Goal: Task Accomplishment & Management: Complete application form

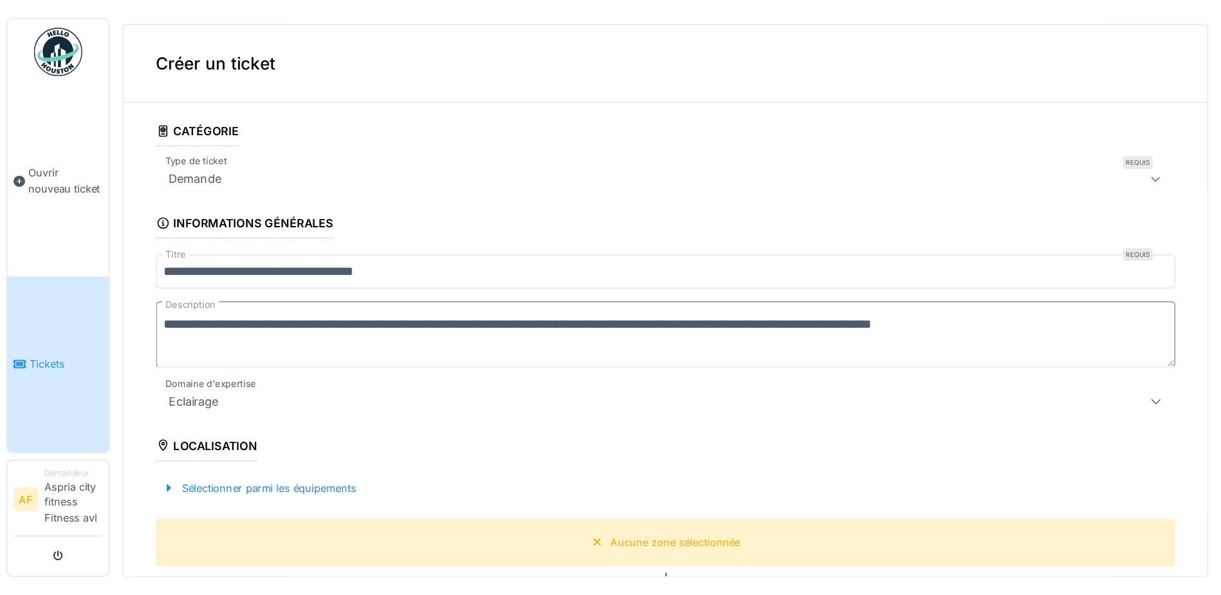
scroll to position [78, 0]
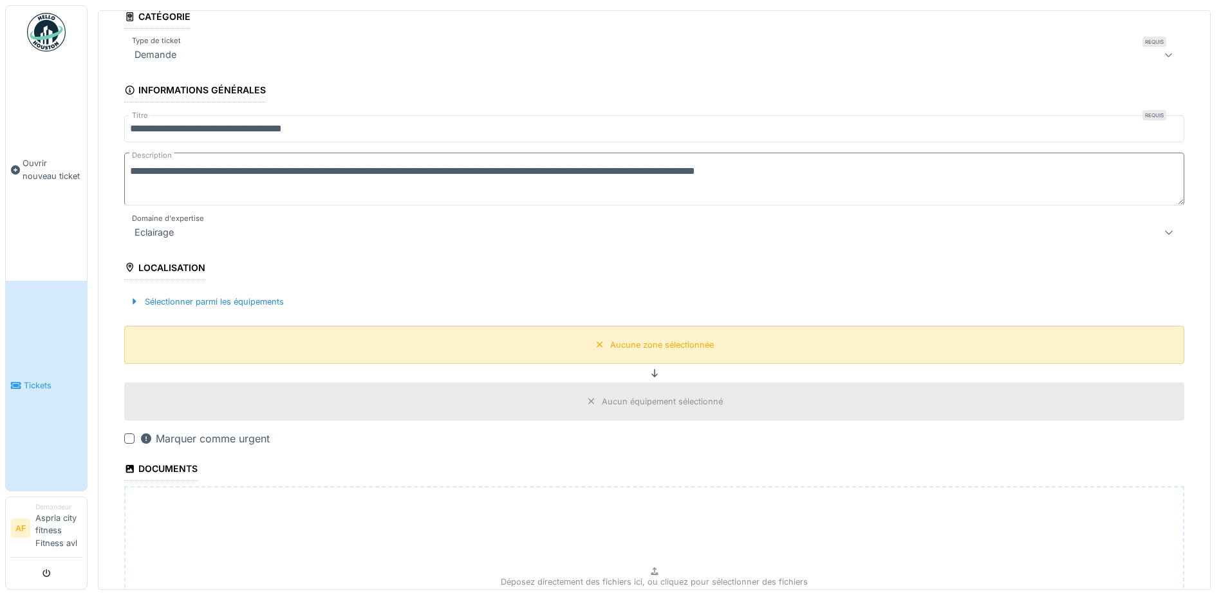
click at [620, 344] on div "Aucune zone sélectionnée" at bounding box center [662, 344] width 104 height 12
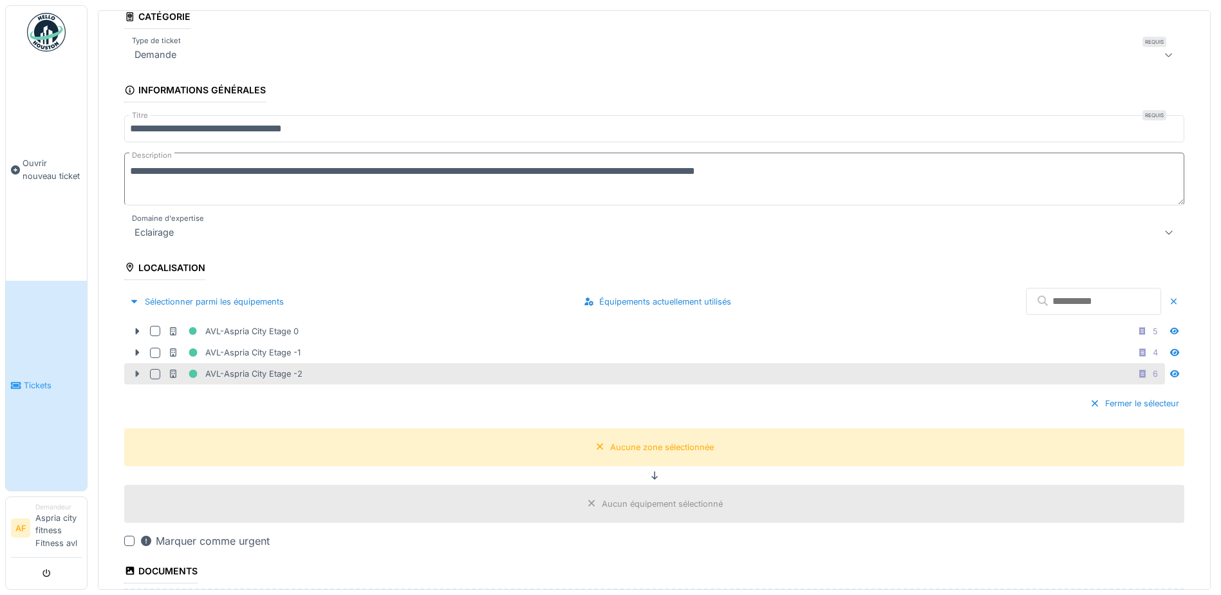
click at [138, 369] on icon at bounding box center [137, 373] width 10 height 8
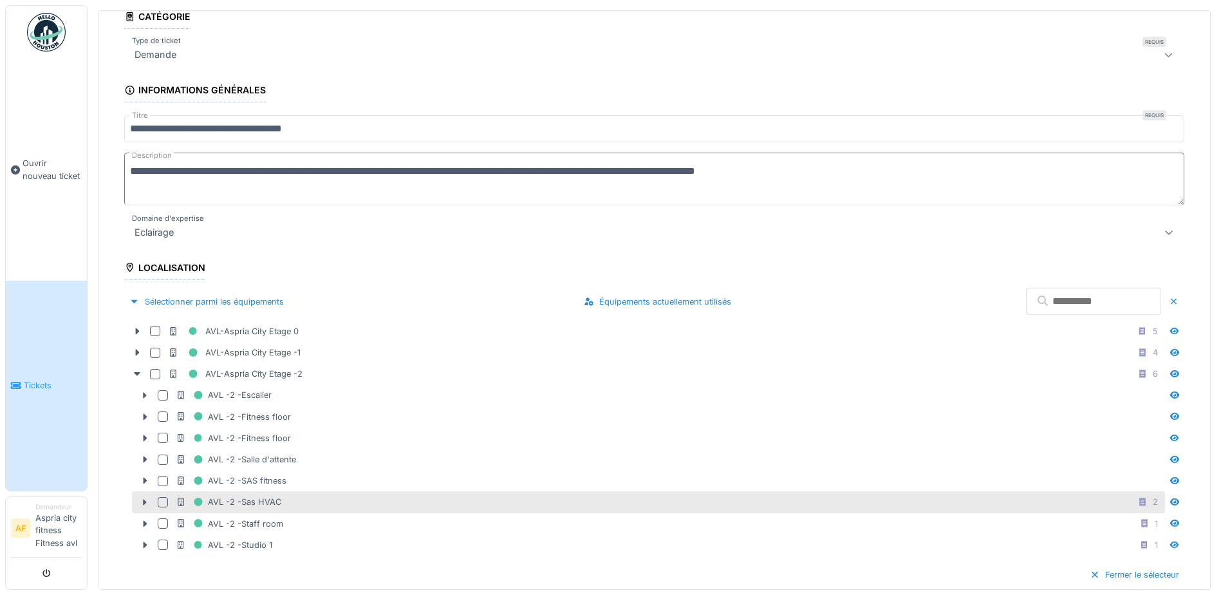
scroll to position [106, 0]
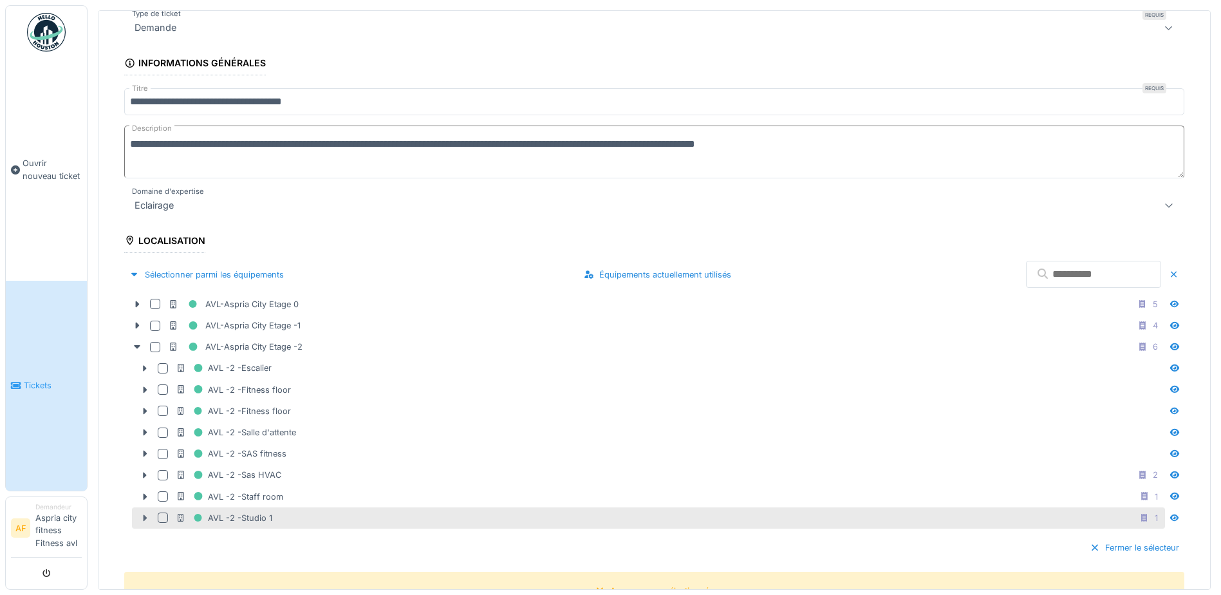
click at [147, 455] on icon at bounding box center [145, 517] width 10 height 8
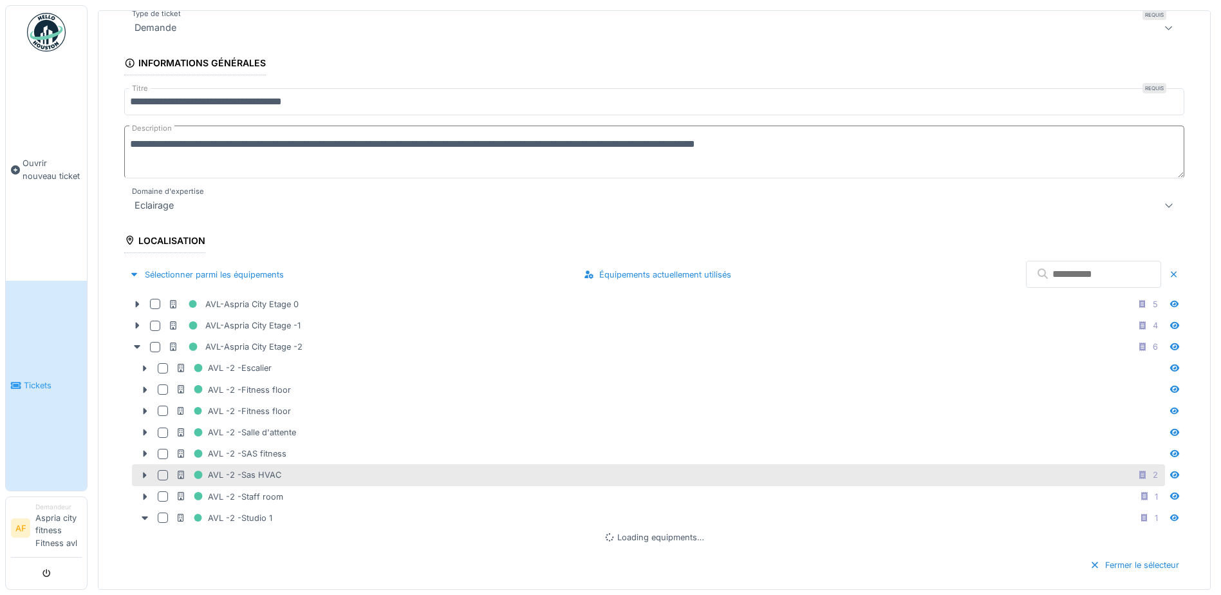
scroll to position [250, 0]
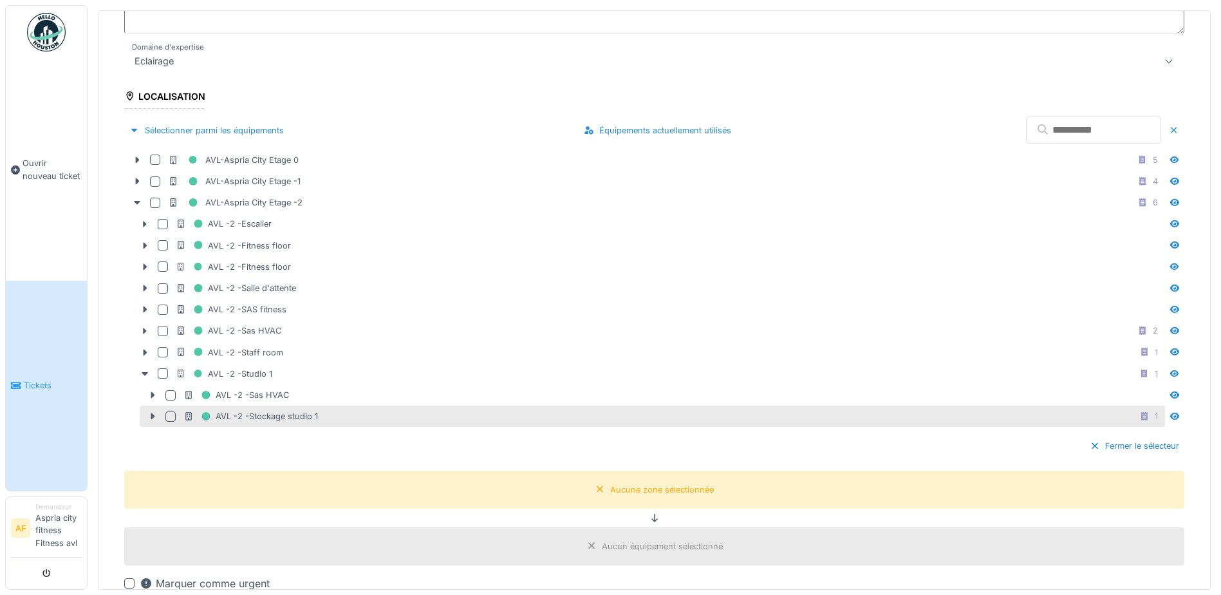
click at [165, 414] on div at bounding box center [170, 416] width 10 height 10
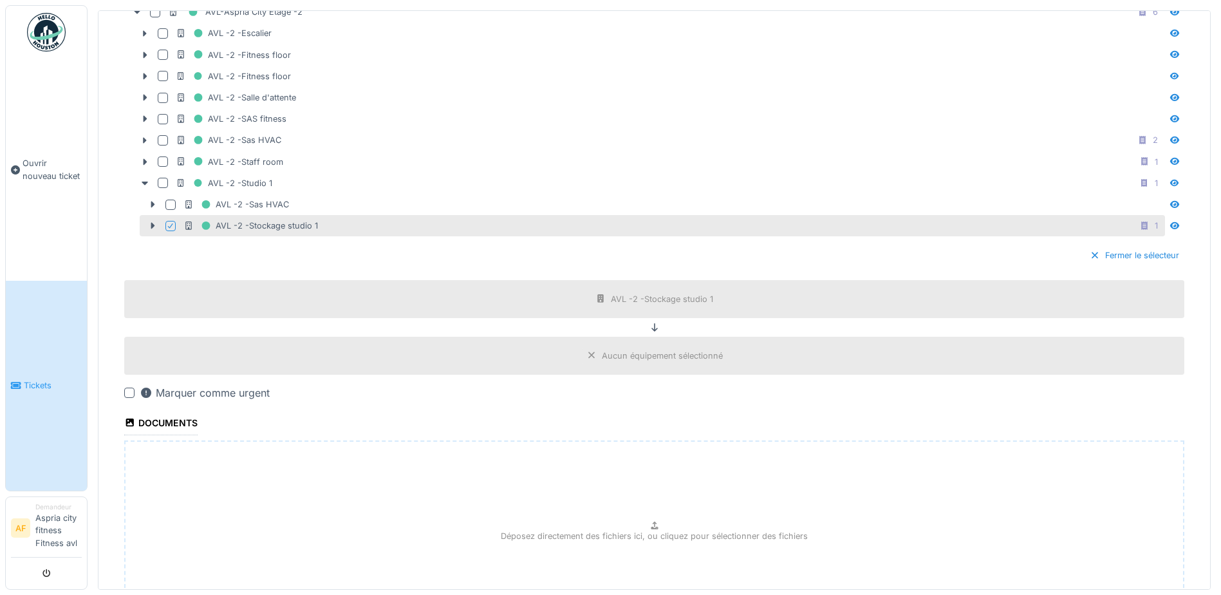
scroll to position [568, 0]
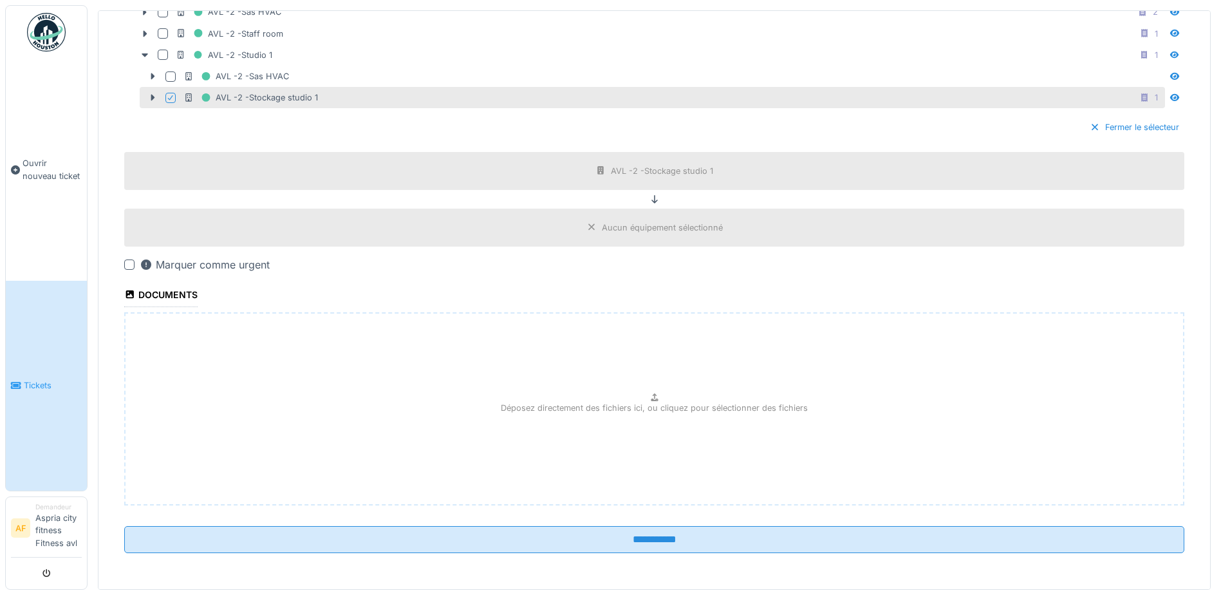
click at [608, 389] on div "Déposez directement des fichiers ici, ou cliquez pour sélectionner des fichiers" at bounding box center [654, 408] width 1060 height 193
type input "**********"
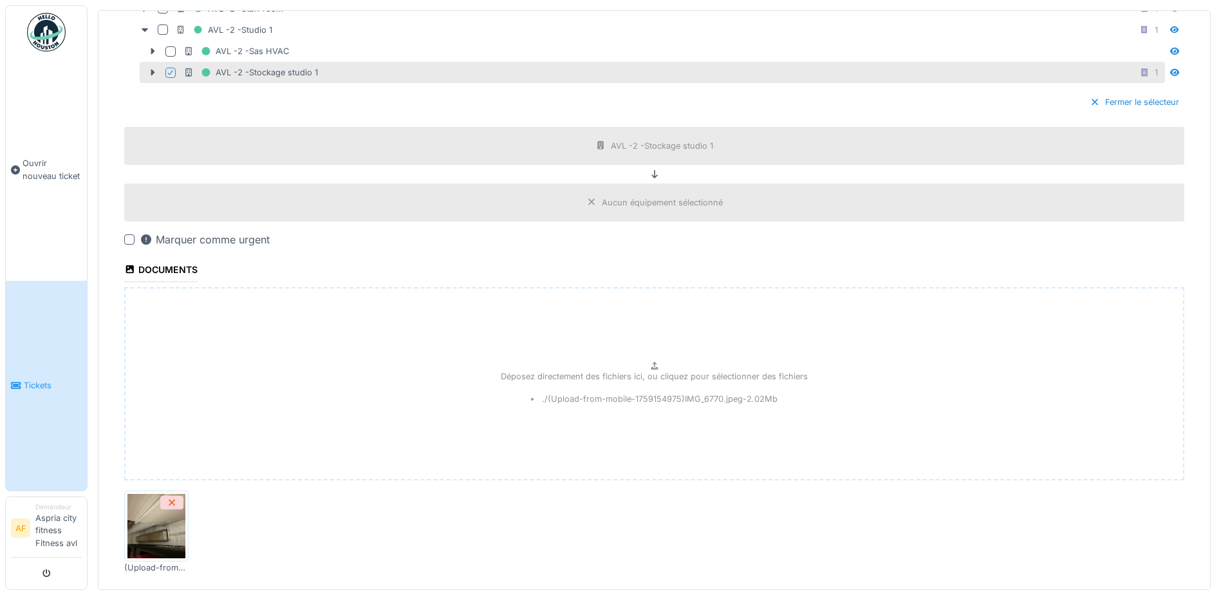
scroll to position [661, 0]
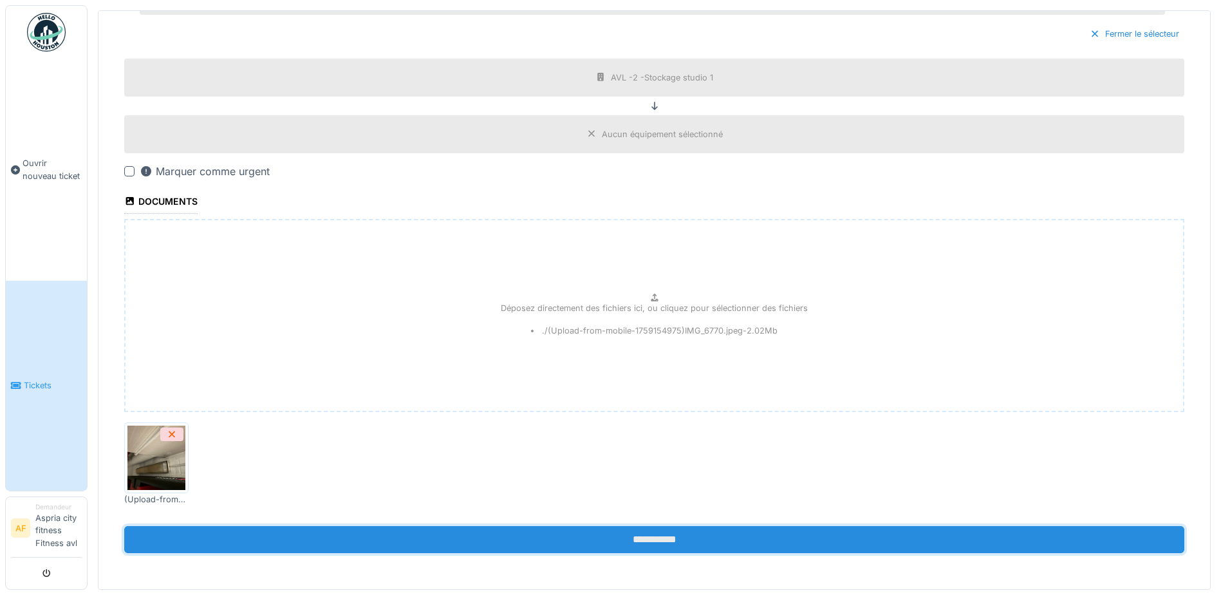
click at [607, 455] on input "**********" at bounding box center [654, 539] width 1060 height 27
